Goal: Task Accomplishment & Management: Use online tool/utility

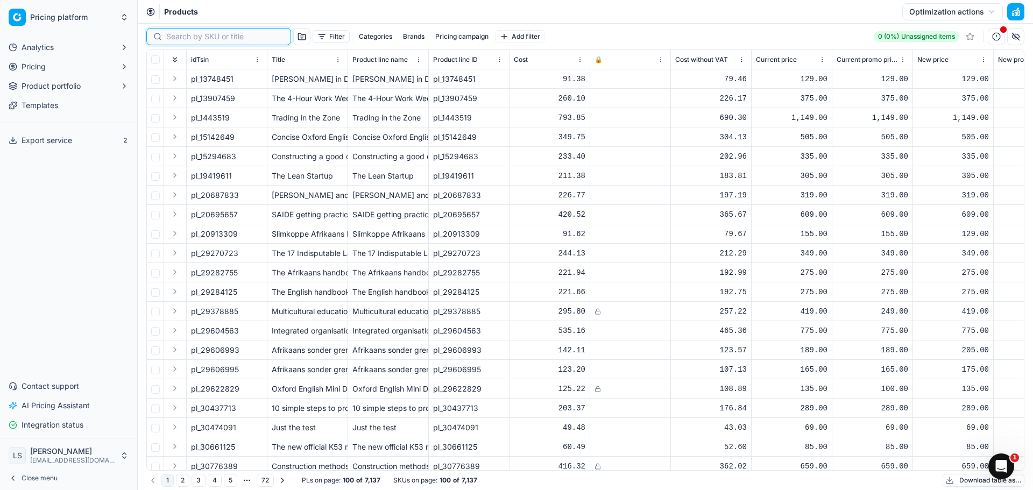
click at [192, 38] on input at bounding box center [225, 36] width 118 height 11
paste input "38464886"
type input "38464886"
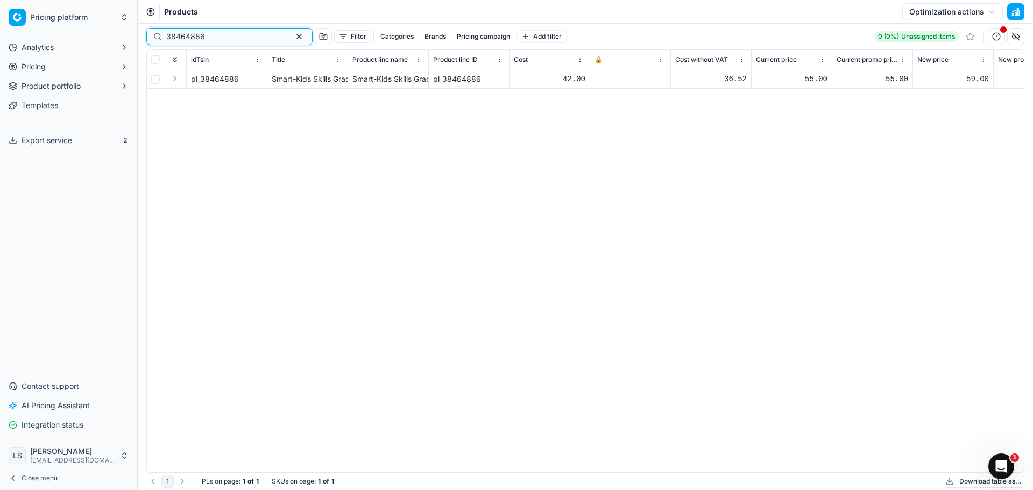
click at [293, 35] on button "button" at bounding box center [299, 36] width 13 height 13
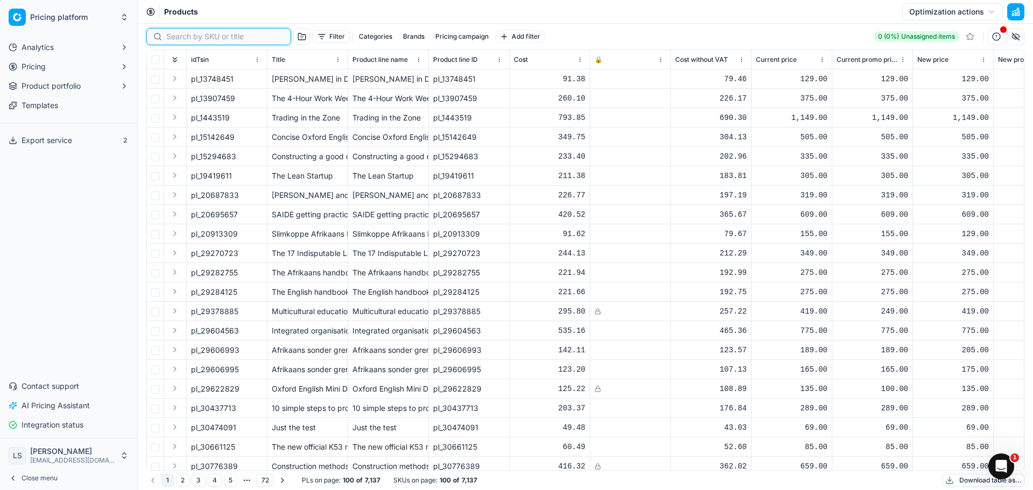
click at [192, 39] on input at bounding box center [225, 36] width 118 height 11
paste input "45486718"
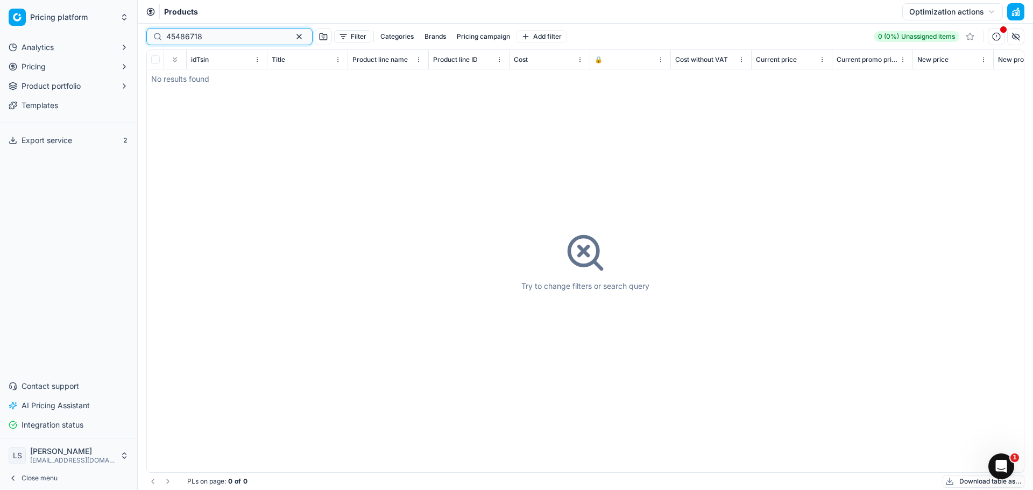
type input "45486718"
click at [52, 70] on button "Pricing" at bounding box center [68, 66] width 129 height 17
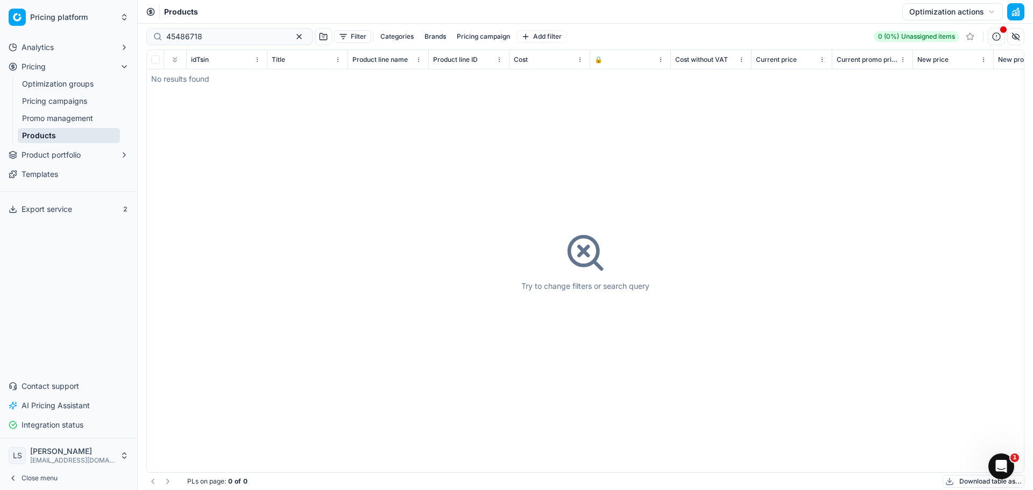
click at [61, 85] on link "Optimization groups" at bounding box center [69, 83] width 102 height 15
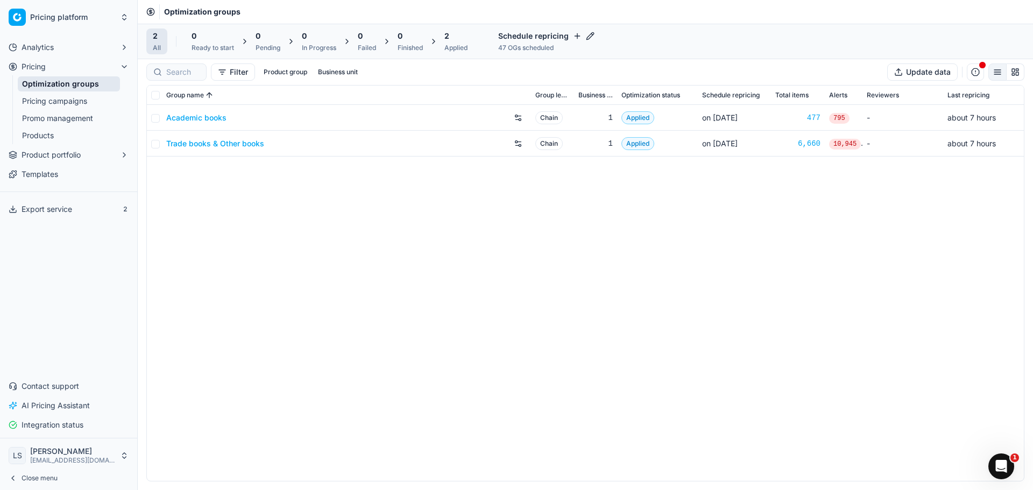
click at [203, 118] on link "Academic books" at bounding box center [196, 117] width 60 height 11
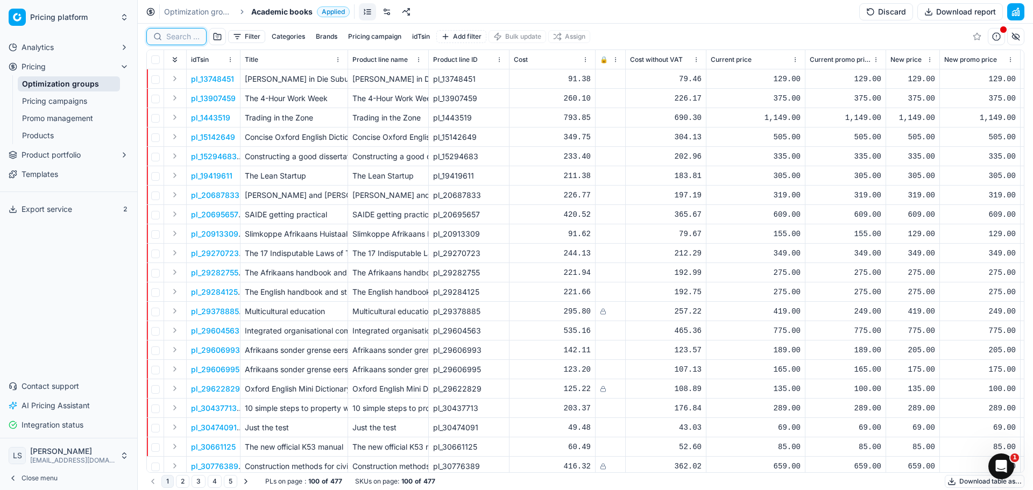
click at [177, 37] on input at bounding box center [182, 36] width 33 height 11
click at [184, 38] on input at bounding box center [182, 36] width 33 height 11
paste input "45486718"
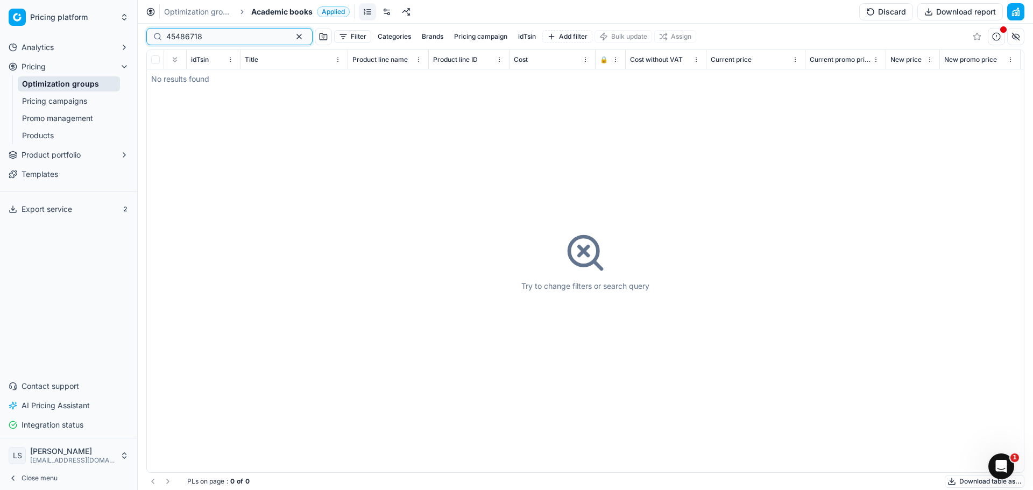
type input "45486718"
click at [57, 97] on link "Pricing campaigns" at bounding box center [69, 101] width 102 height 15
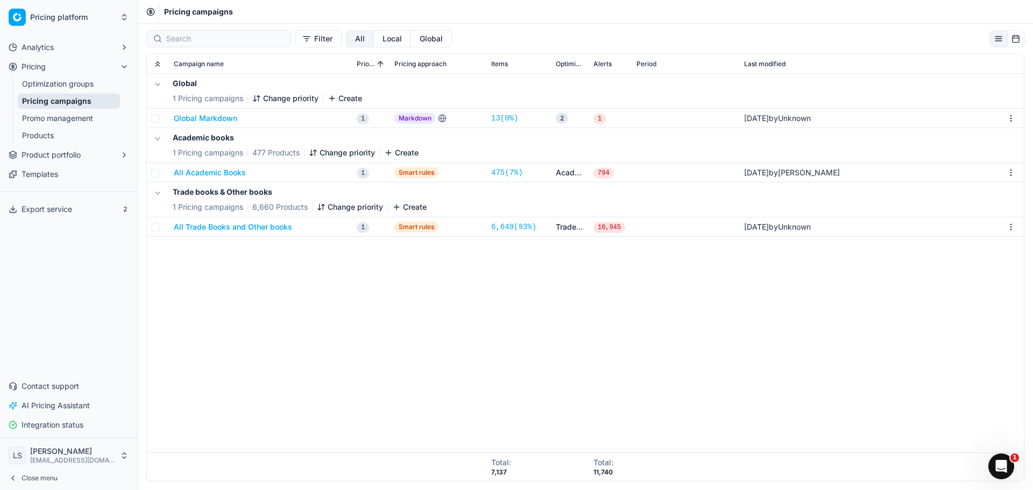
click at [62, 80] on link "Optimization groups" at bounding box center [69, 83] width 102 height 15
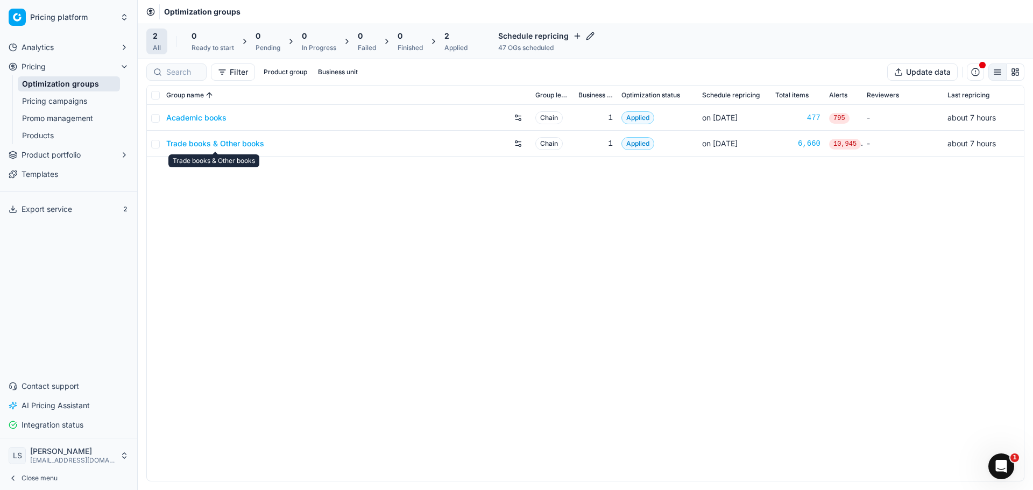
click at [200, 142] on link "Trade books & Other books" at bounding box center [215, 143] width 98 height 11
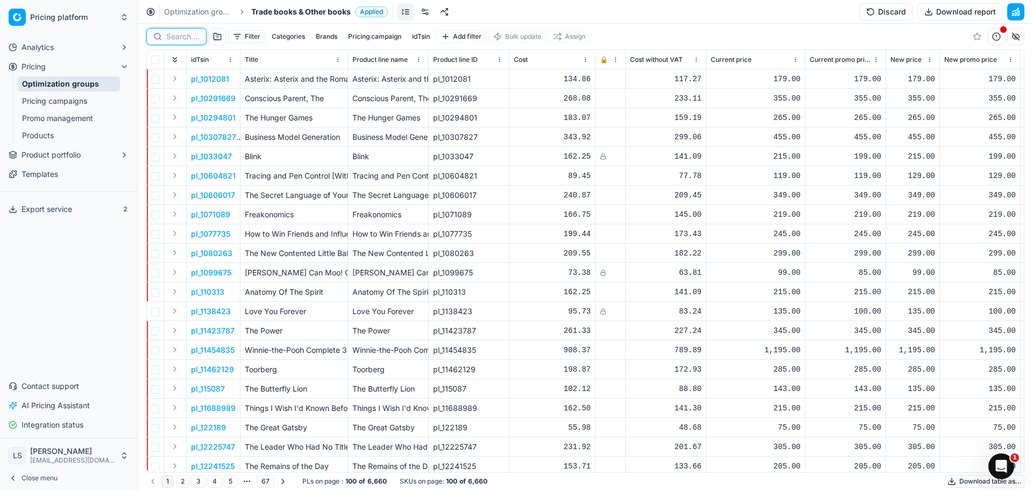
click at [179, 37] on input at bounding box center [182, 36] width 33 height 11
paste input "45486718"
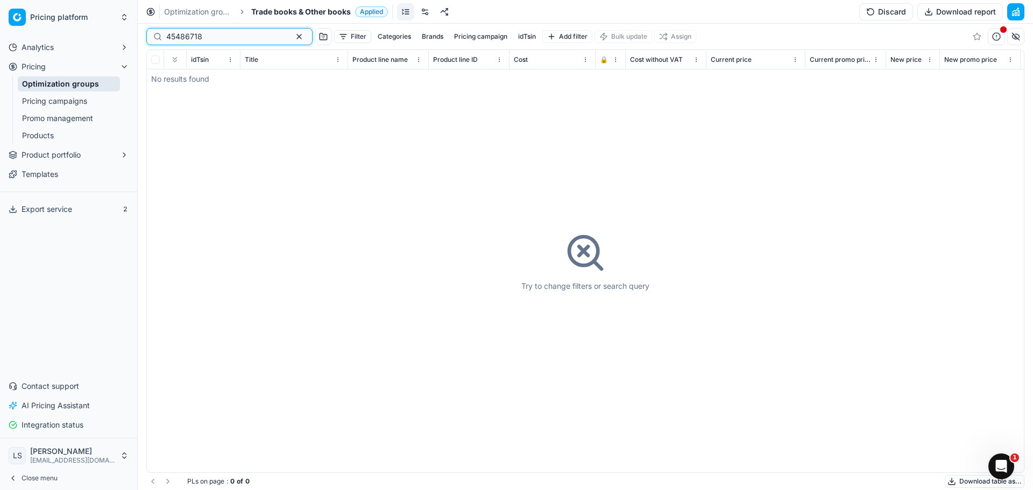
type input "45486718"
click at [53, 81] on link "Optimization groups" at bounding box center [69, 83] width 102 height 15
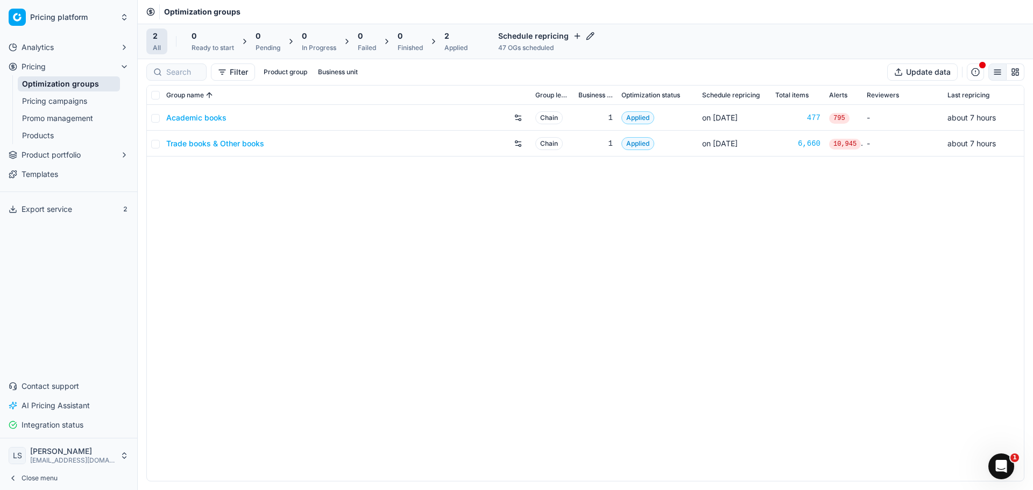
click at [218, 123] on div "Academic books" at bounding box center [346, 117] width 361 height 17
click at [213, 117] on link "Academic books" at bounding box center [196, 117] width 60 height 11
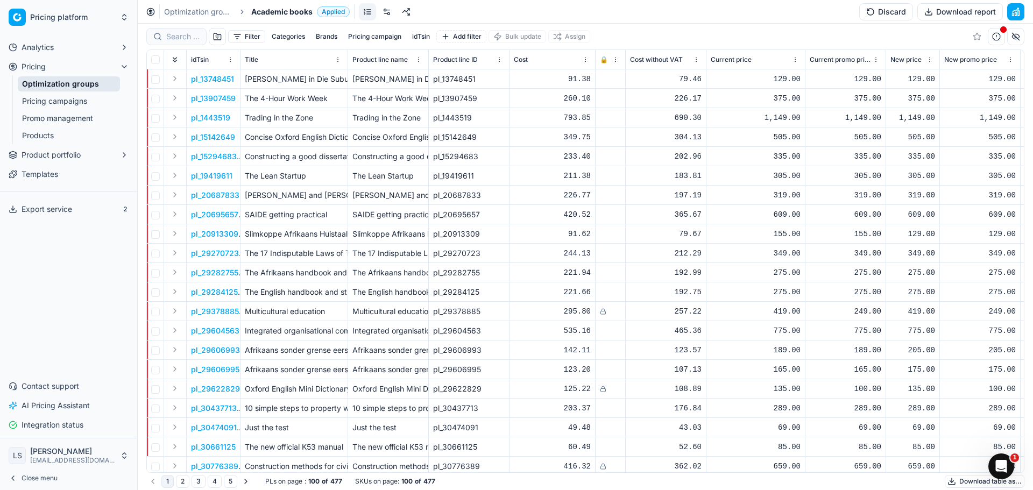
click at [891, 13] on button "Discard" at bounding box center [886, 11] width 54 height 17
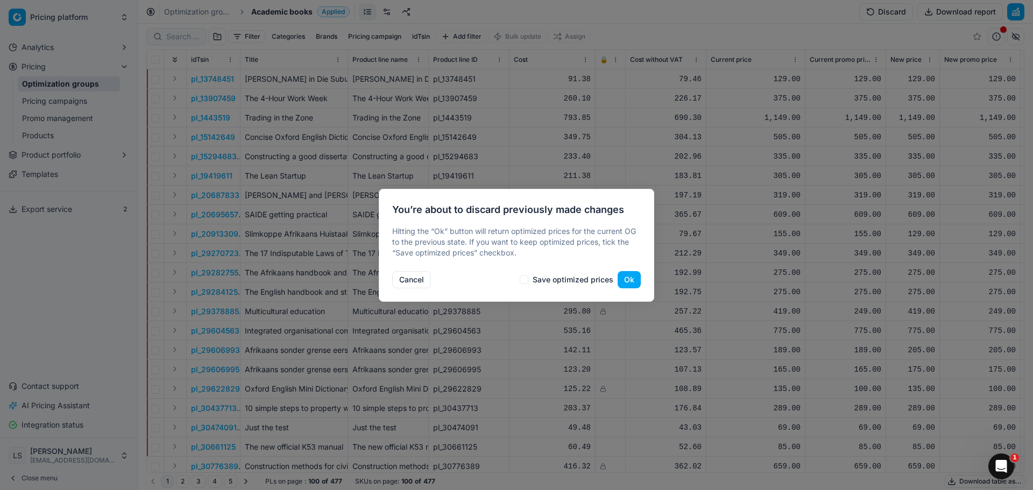
click at [627, 280] on button "Ok" at bounding box center [629, 279] width 23 height 17
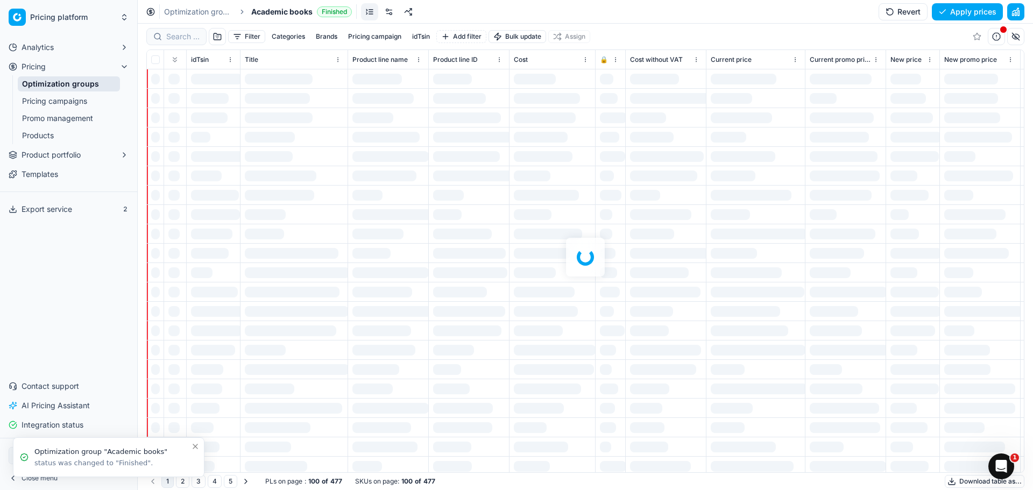
click at [69, 177] on link "Templates" at bounding box center [68, 174] width 129 height 17
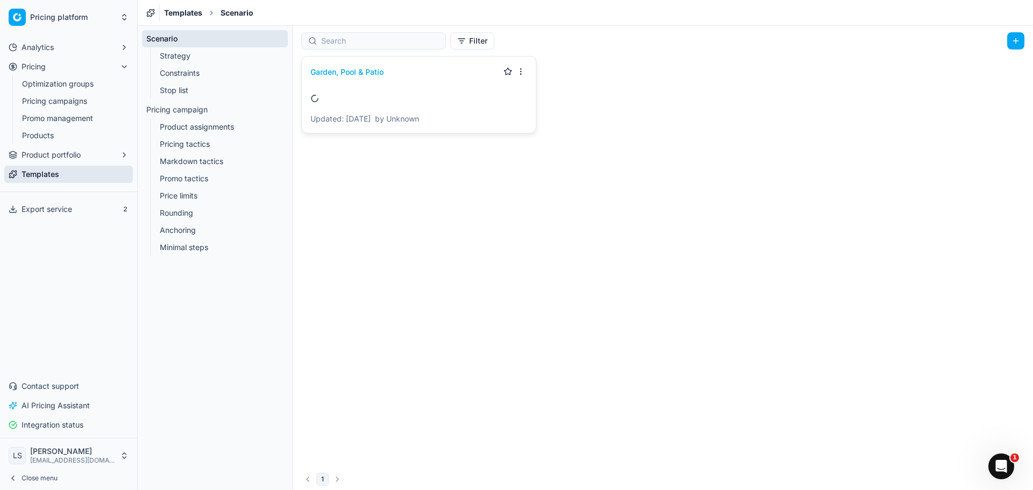
click at [170, 90] on link "Stop list" at bounding box center [215, 90] width 119 height 15
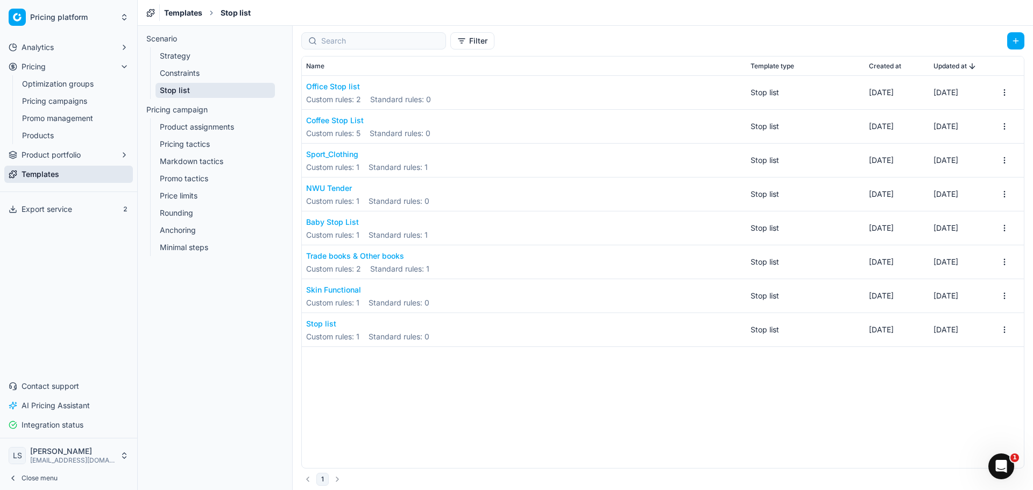
click at [383, 259] on button "Trade books & Other books" at bounding box center [367, 256] width 123 height 11
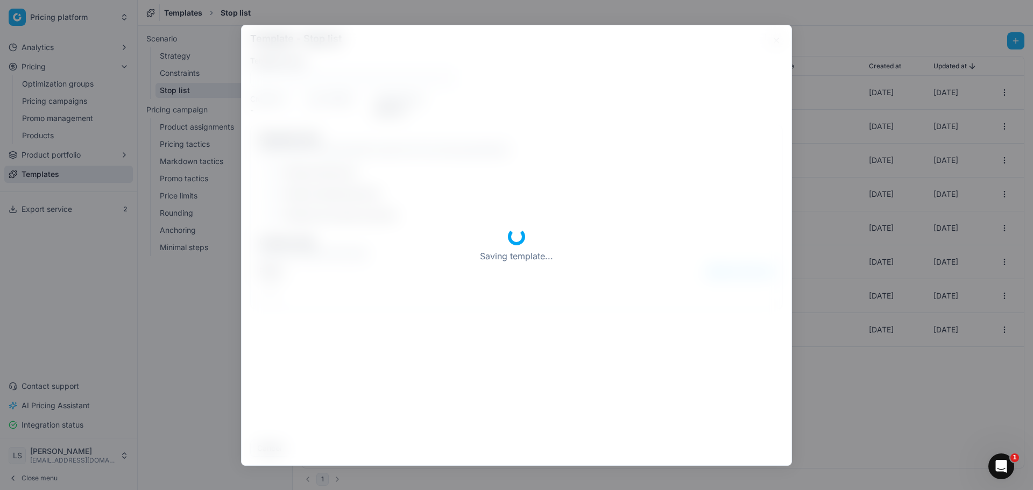
type input "Trade books & Other books"
checkbox input "true"
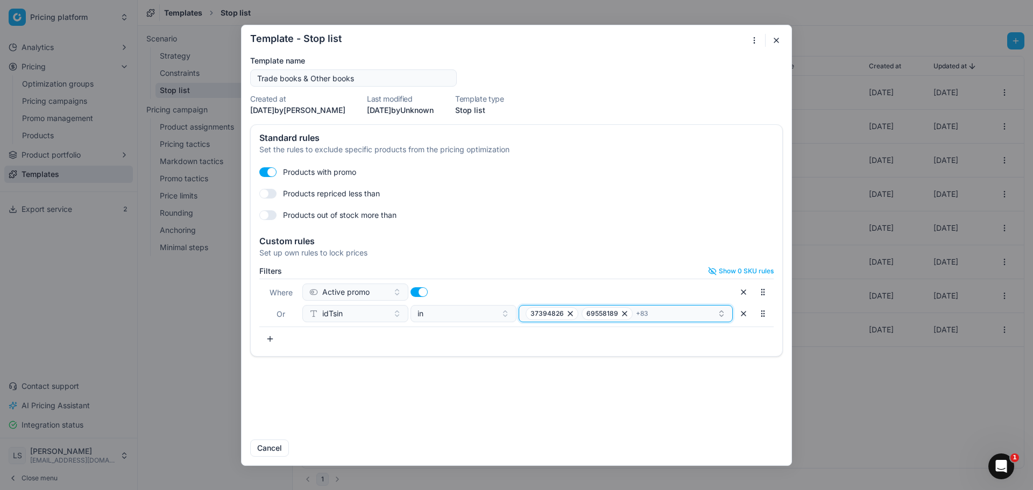
click at [671, 312] on div "37394826 69558189 + 83" at bounding box center [622, 313] width 192 height 13
type input "45486718"
click at [565, 354] on div "45486718" at bounding box center [626, 355] width 210 height 17
click at [757, 447] on button "Save" at bounding box center [761, 447] width 43 height 17
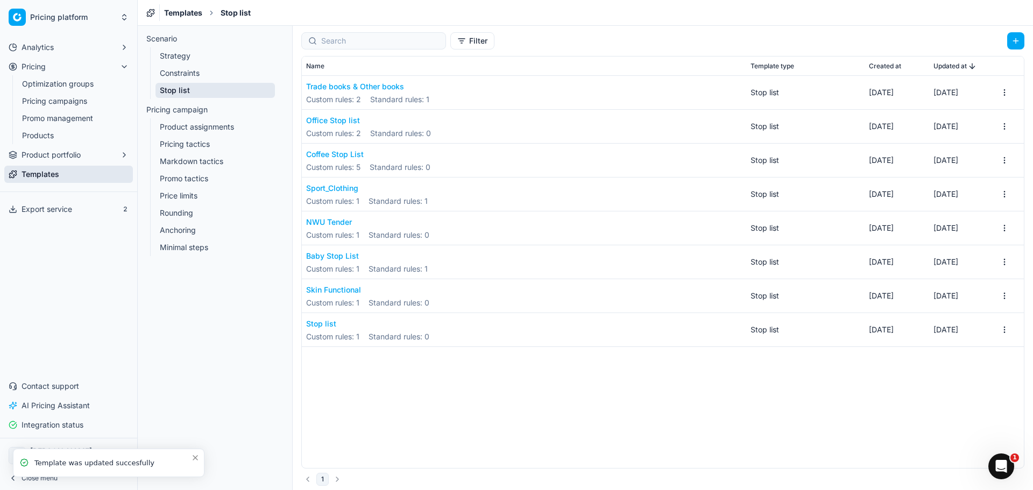
click at [65, 90] on link "Optimization groups" at bounding box center [69, 83] width 102 height 15
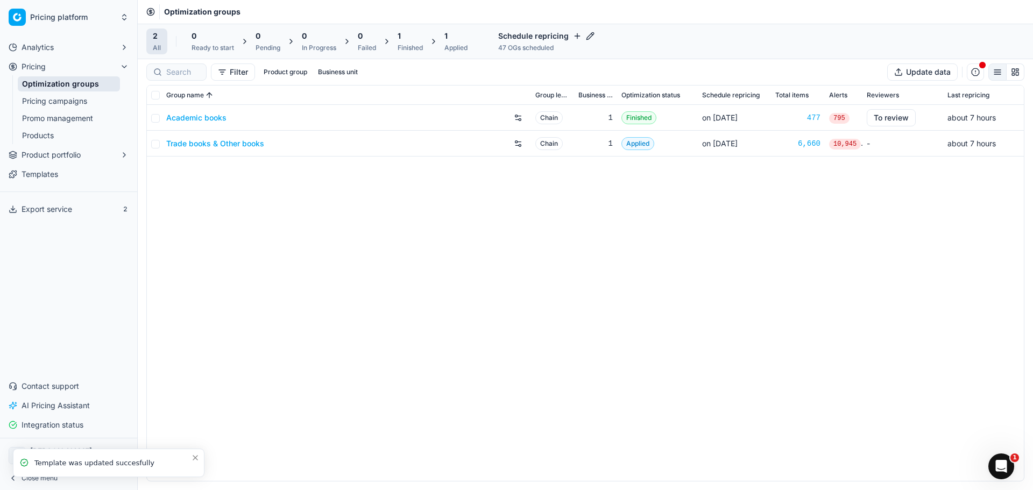
click at [218, 119] on link "Academic books" at bounding box center [196, 117] width 60 height 11
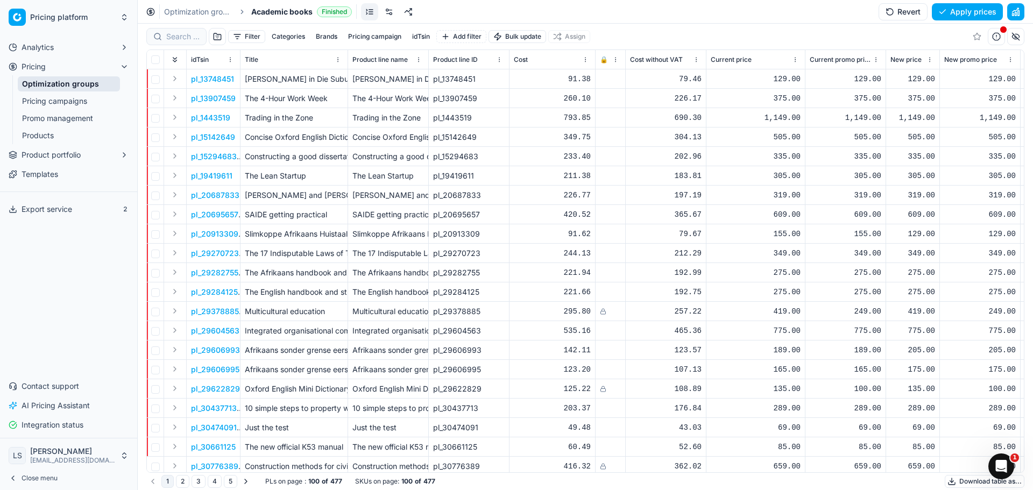
click at [970, 10] on button "Apply prices" at bounding box center [967, 11] width 71 height 17
